Goal: Task Accomplishment & Management: Manage account settings

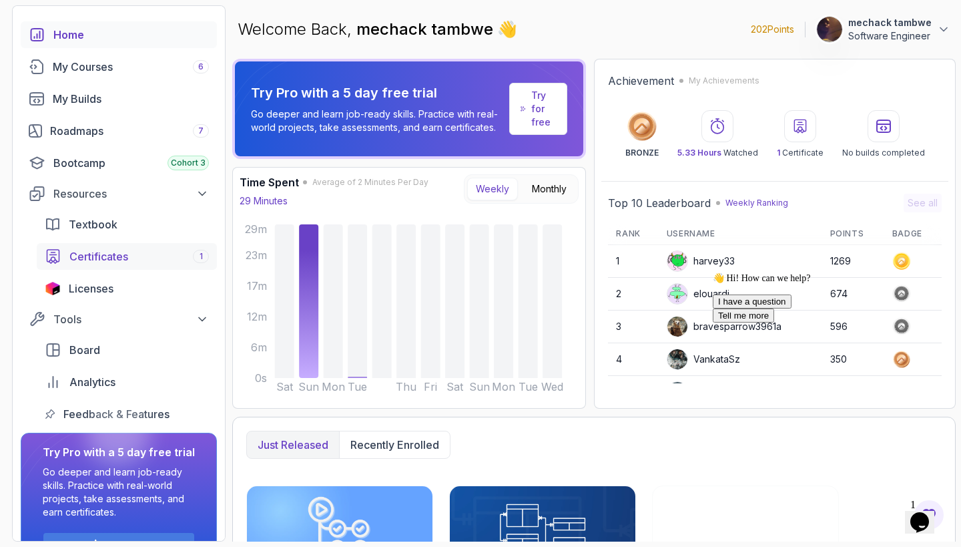
scroll to position [50, 0]
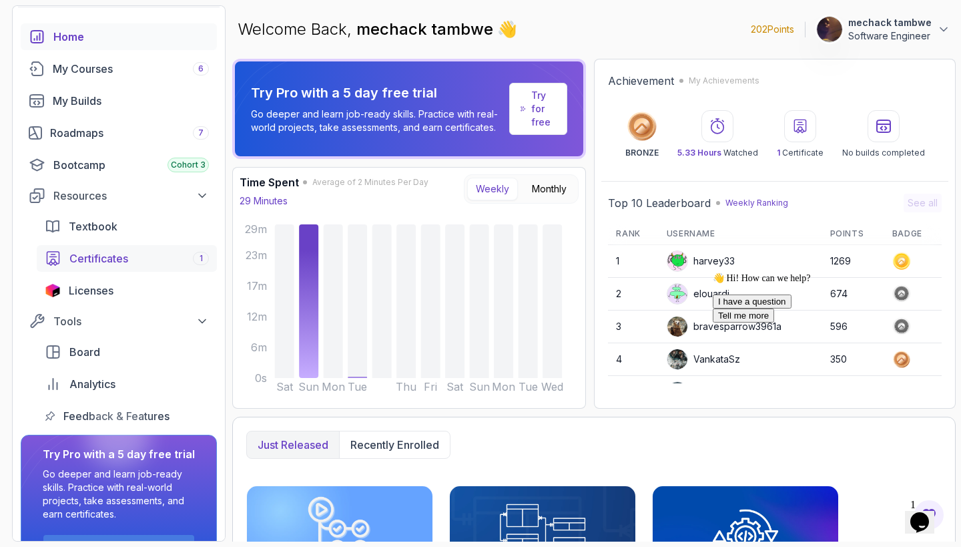
click at [138, 258] on div "Certificates 1" at bounding box center [139, 258] width 140 height 16
click at [132, 286] on div "Licenses" at bounding box center [139, 290] width 140 height 16
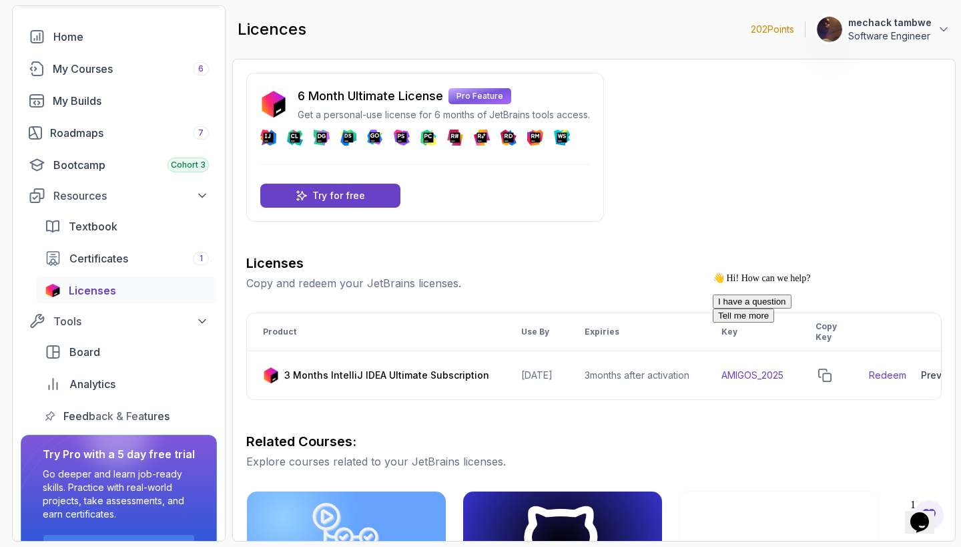
scroll to position [46, 0]
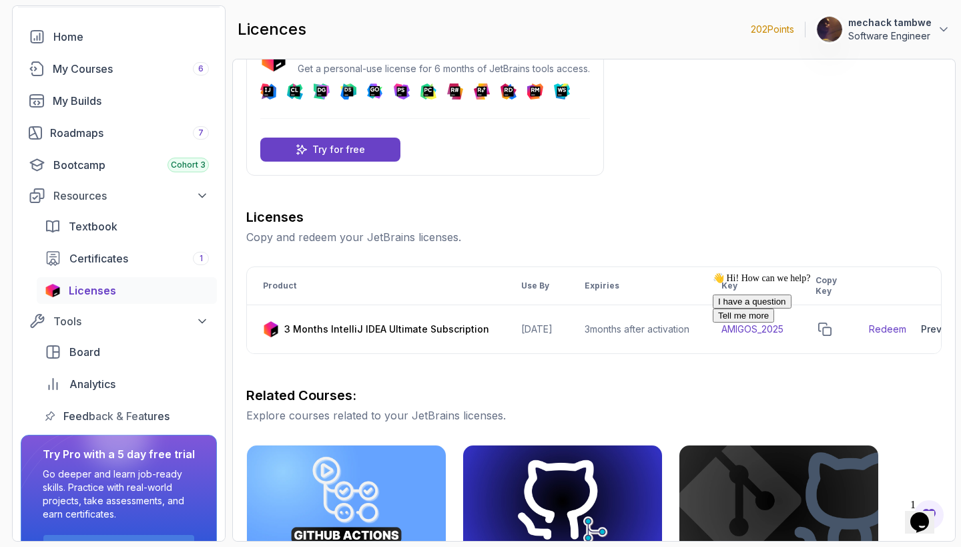
click at [924, 322] on div "👋 Hi! How can we help? I have a question Tell me more" at bounding box center [833, 297] width 240 height 50
click at [792, 308] on button "I have a question" at bounding box center [752, 301] width 79 height 14
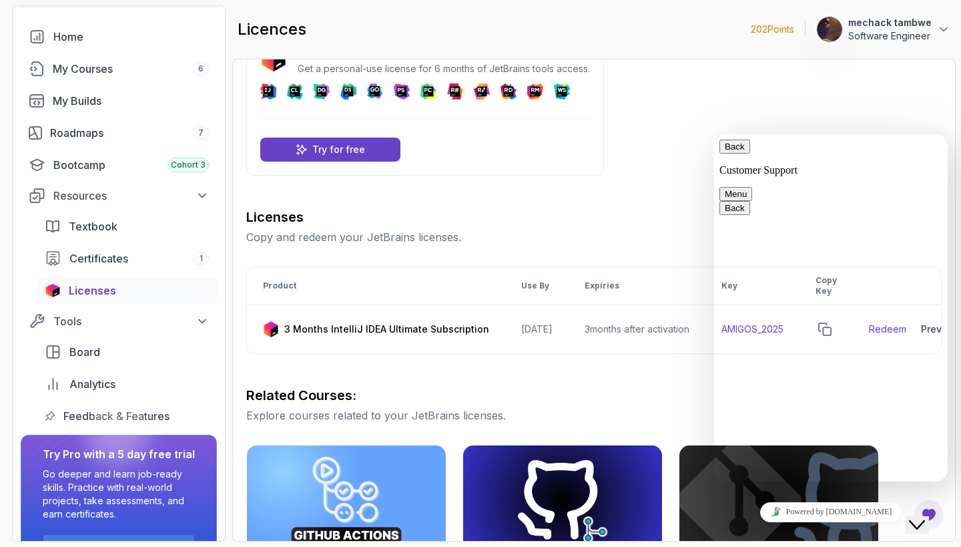
click at [796, 109] on div "6 Month Ultimate License Pro Feature Get a personal-use license for 6 months of…" at bounding box center [594, 423] width 696 height 793
click at [686, 150] on div "6 Month Ultimate License Pro Feature Get a personal-use license for 6 months of…" at bounding box center [594, 423] width 696 height 793
click at [922, 517] on icon "Close Chat This icon closes the chat window." at bounding box center [917, 525] width 16 height 16
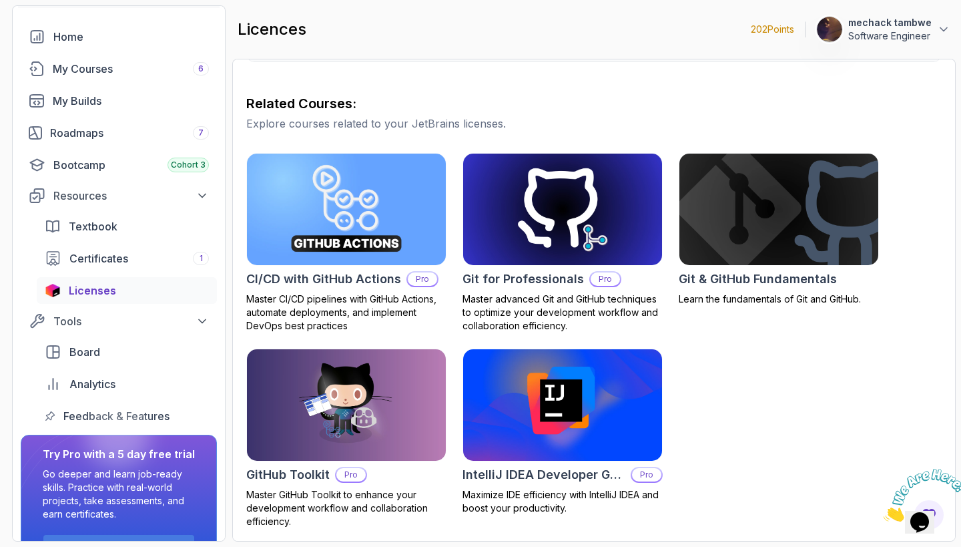
scroll to position [0, 0]
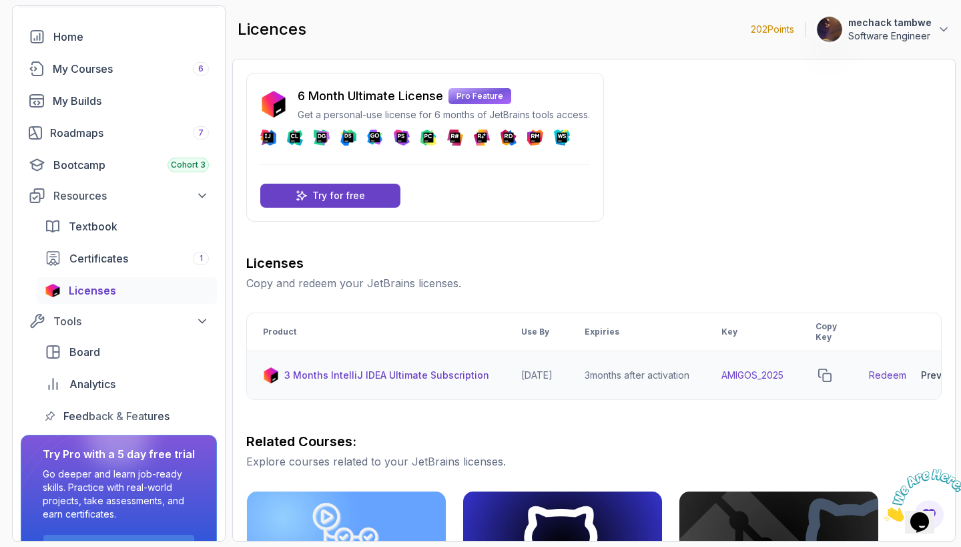
click at [907, 377] on link "Redeem" at bounding box center [887, 374] width 37 height 13
click at [832, 374] on icon "copy-button" at bounding box center [824, 374] width 13 height 13
